Goal: Task Accomplishment & Management: Manage account settings

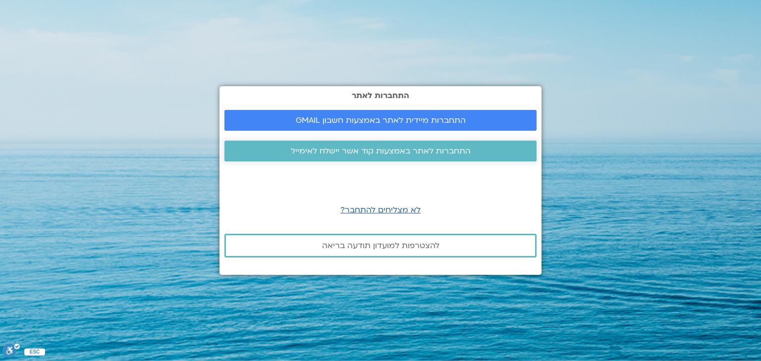
click at [429, 149] on span "התחברות לאתר באמצעות קוד אשר יישלח לאימייל" at bounding box center [381, 151] width 180 height 9
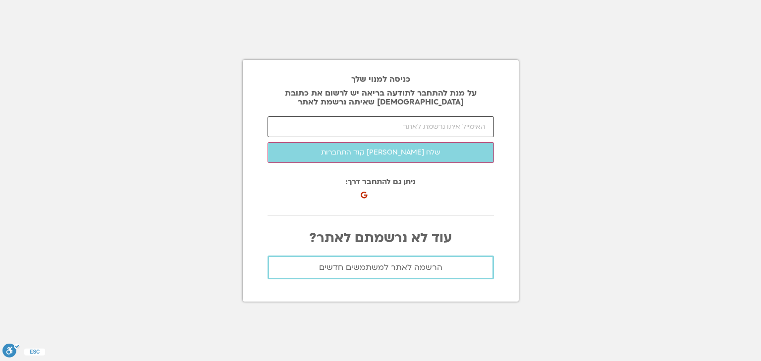
click at [432, 125] on input "email" at bounding box center [381, 127] width 227 height 21
click at [486, 127] on input "tr.varda@gmail.c" at bounding box center [381, 127] width 227 height 21
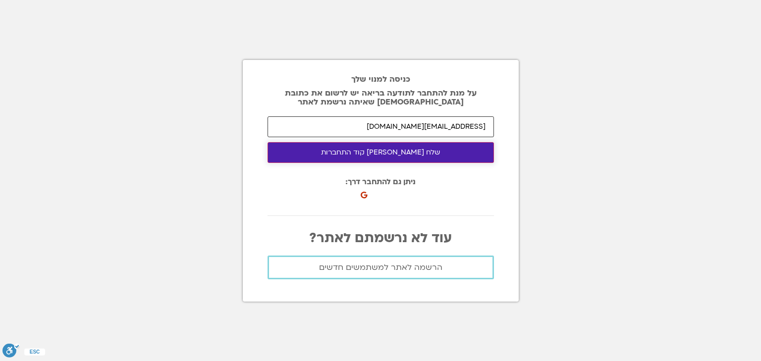
type input "[EMAIL_ADDRESS][DOMAIN_NAME]"
click at [385, 152] on button "שלח [PERSON_NAME] קוד התחברות" at bounding box center [381, 152] width 227 height 21
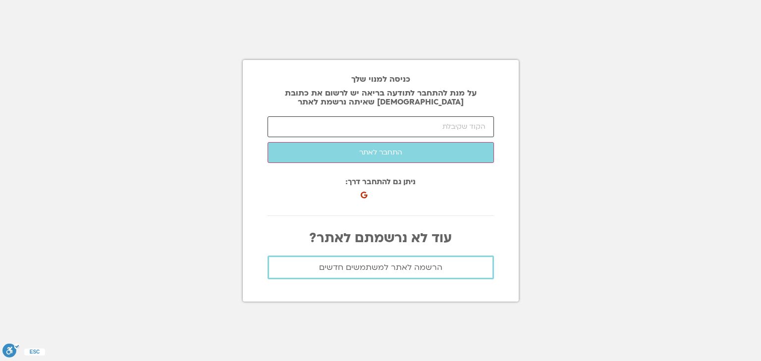
click at [465, 129] on input "number" at bounding box center [381, 127] width 227 height 21
paste input "79858"
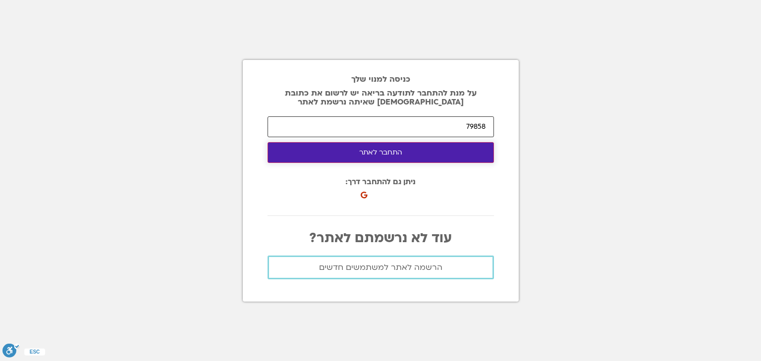
type input "79858"
click at [381, 157] on button "התחבר לאתר" at bounding box center [381, 152] width 227 height 21
